Goal: Information Seeking & Learning: Learn about a topic

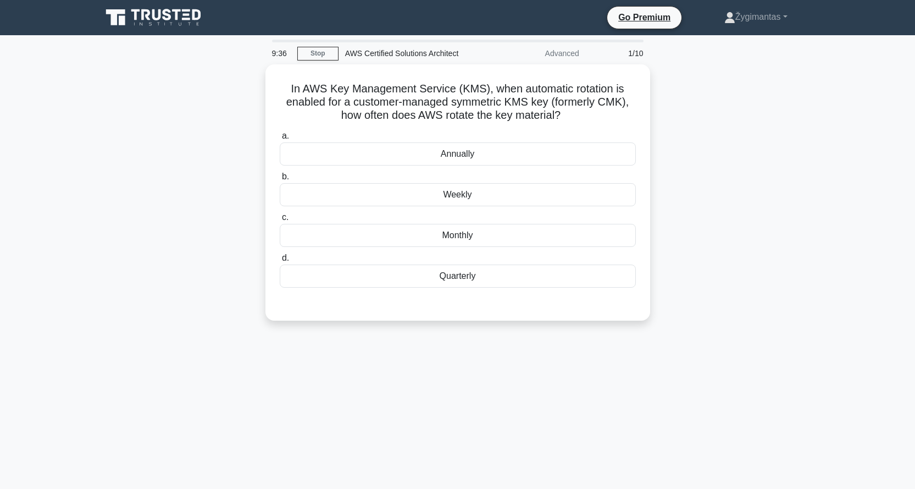
click at [149, 16] on icon at bounding box center [155, 17] width 106 height 21
drag, startPoint x: 750, startPoint y: 242, endPoint x: 647, endPoint y: 230, distance: 104.1
click at [707, 238] on div "In AWS Key Management Service (KMS), when automatic rotation is enabled for a c…" at bounding box center [458, 198] width 726 height 269
click at [473, 190] on div "Weekly" at bounding box center [458, 191] width 356 height 23
click at [280, 178] on input "b. Weekly" at bounding box center [280, 173] width 0 height 7
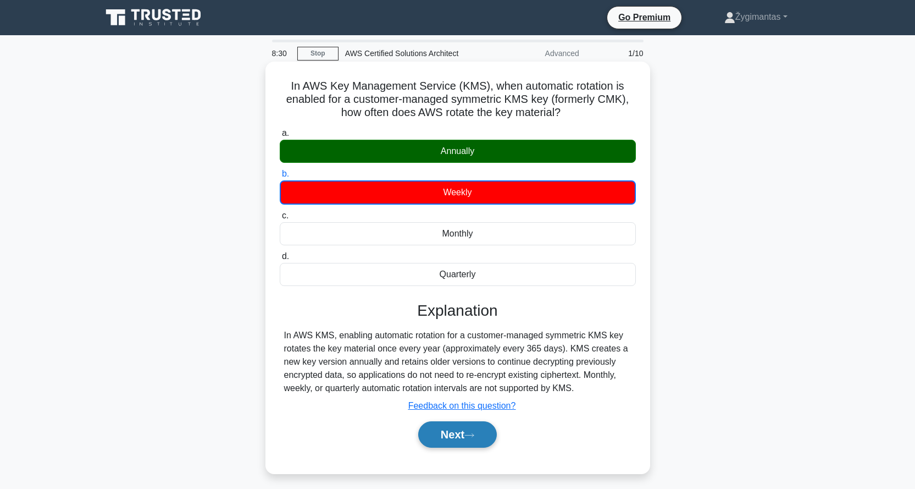
click at [473, 432] on icon at bounding box center [470, 435] width 10 height 6
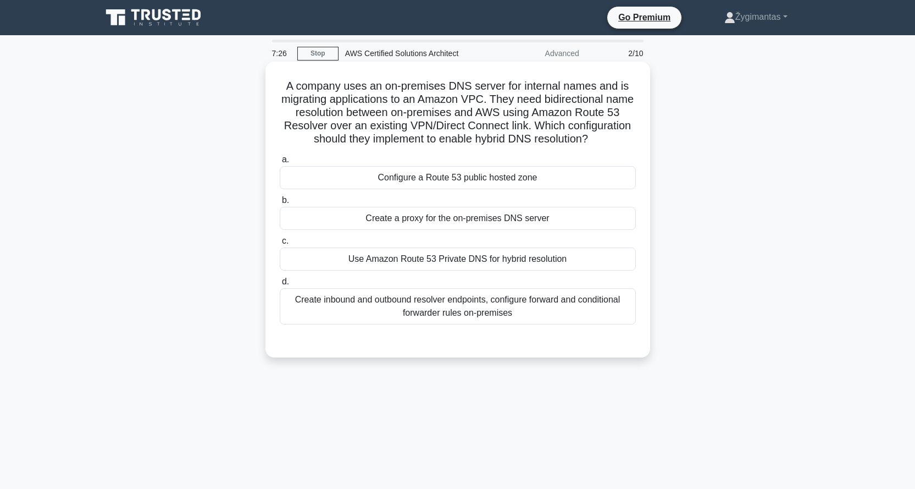
click at [431, 271] on div "Use Amazon Route 53 Private DNS for hybrid resolution" at bounding box center [458, 258] width 356 height 23
click at [280, 245] on input "c. Use Amazon Route 53 Private DNS for hybrid resolution" at bounding box center [280, 241] width 0 height 7
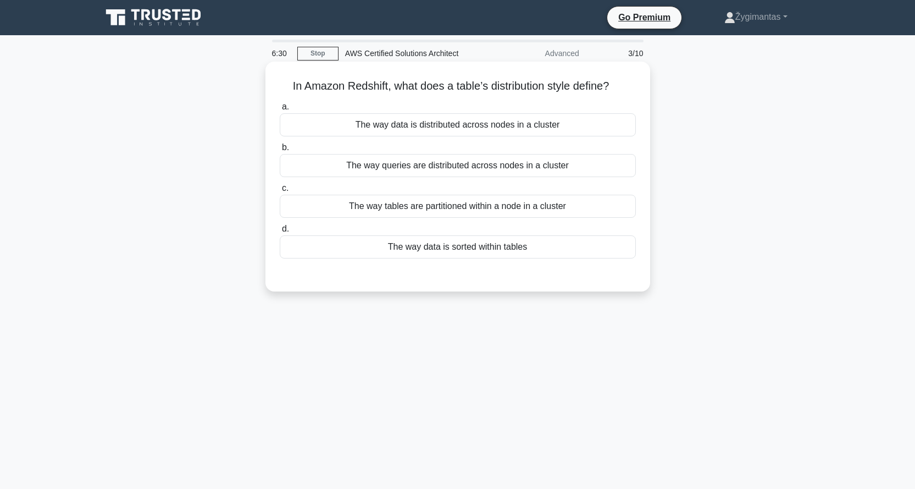
click at [467, 125] on div "The way data is distributed across nodes in a cluster" at bounding box center [458, 124] width 356 height 23
click at [280, 111] on input "a. The way data is distributed across nodes in a cluster" at bounding box center [280, 106] width 0 height 7
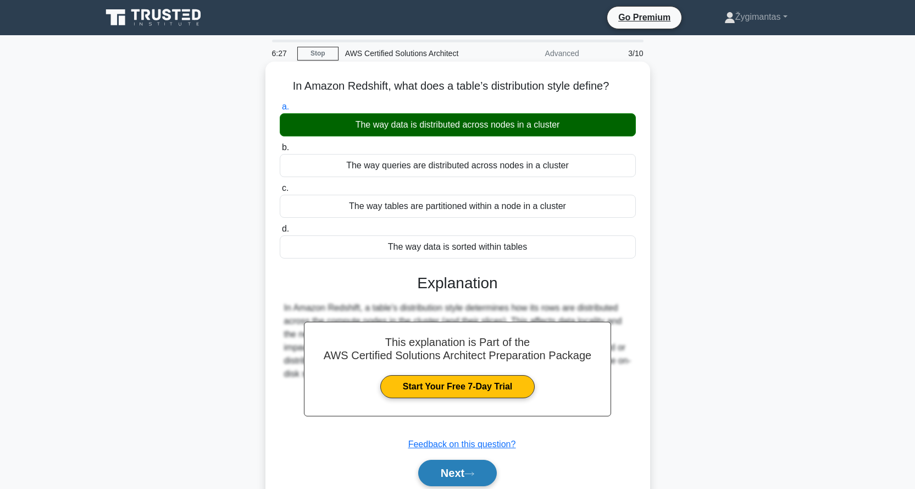
click at [457, 460] on button "Next" at bounding box center [457, 473] width 79 height 26
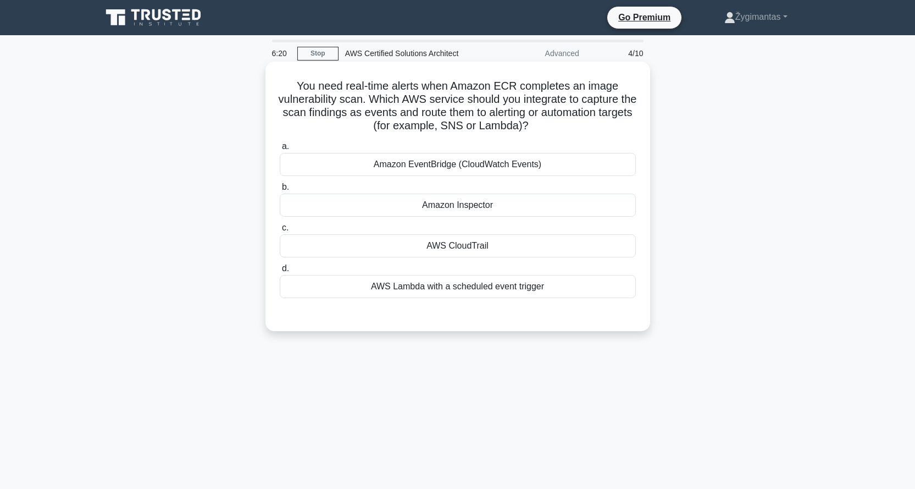
drag, startPoint x: 503, startPoint y: 84, endPoint x: 497, endPoint y: 85, distance: 5.6
click at [497, 85] on h5 "You need real-time alerts when Amazon ECR completes an image vulnerability scan…" at bounding box center [458, 106] width 358 height 54
drag, startPoint x: 509, startPoint y: 84, endPoint x: 504, endPoint y: 87, distance: 5.9
click at [504, 87] on h5 "You need real-time alerts when Amazon ECR completes an image vulnerability scan…" at bounding box center [458, 106] width 358 height 54
click at [511, 90] on h5 "You need real-time alerts when Amazon ECR completes an image vulnerability scan…" at bounding box center [458, 106] width 358 height 54
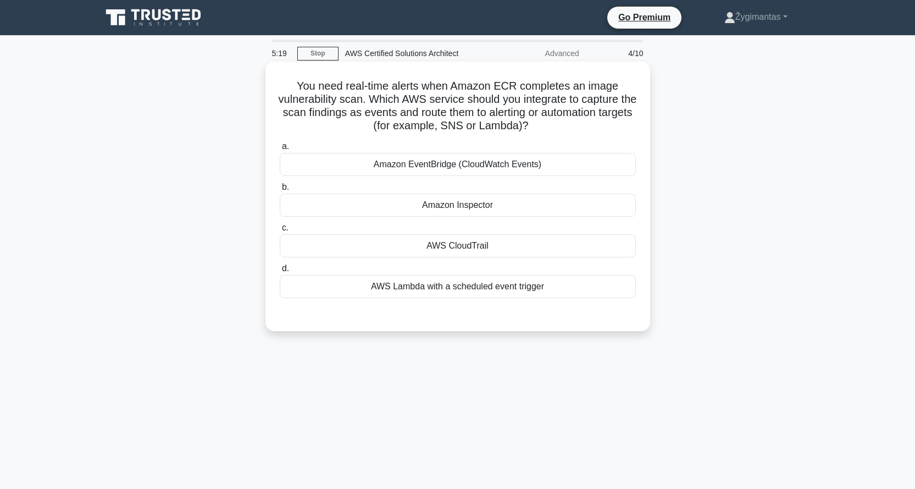
click at [470, 166] on div "Amazon EventBridge (CloudWatch Events)" at bounding box center [458, 164] width 356 height 23
click at [280, 150] on input "a. Amazon EventBridge (CloudWatch Events)" at bounding box center [280, 146] width 0 height 7
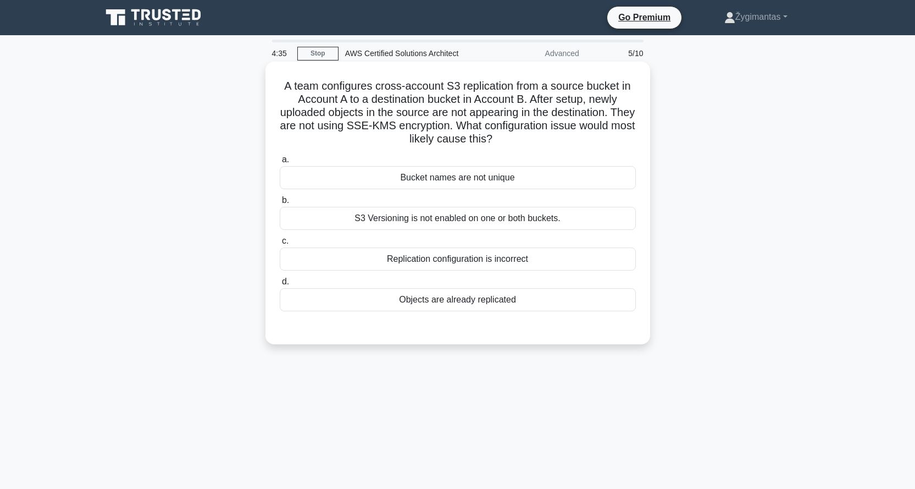
click at [450, 219] on div "S3 Versioning is not enabled on one or both buckets." at bounding box center [458, 218] width 356 height 23
click at [280, 204] on input "b. S3 Versioning is not enabled on one or both buckets." at bounding box center [280, 200] width 0 height 7
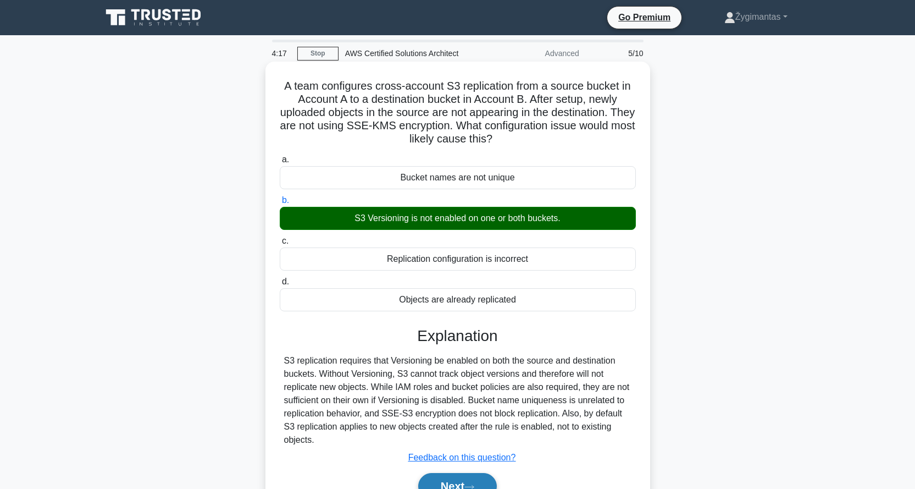
click at [452, 473] on button "Next" at bounding box center [457, 486] width 79 height 26
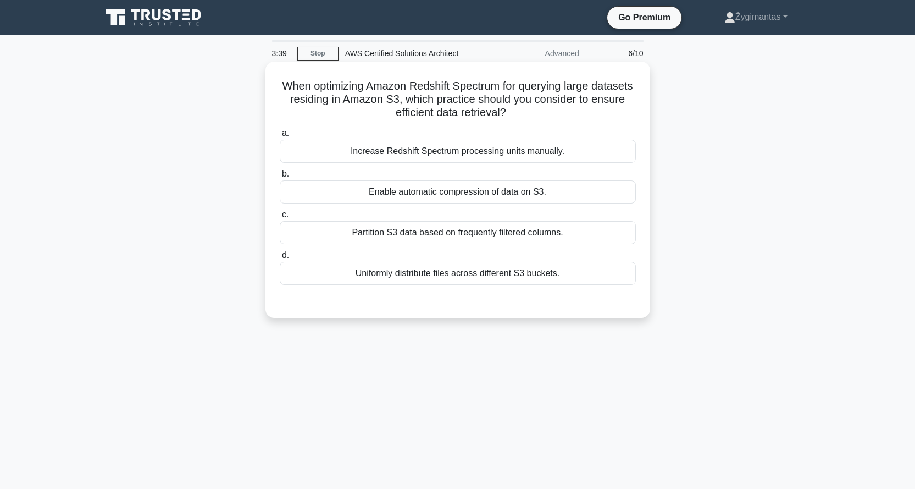
click at [435, 232] on div "Partition S3 data based on frequently filtered columns." at bounding box center [458, 232] width 356 height 23
click at [280, 218] on input "c. Partition S3 data based on frequently filtered columns." at bounding box center [280, 214] width 0 height 7
